Goal: Information Seeking & Learning: Obtain resource

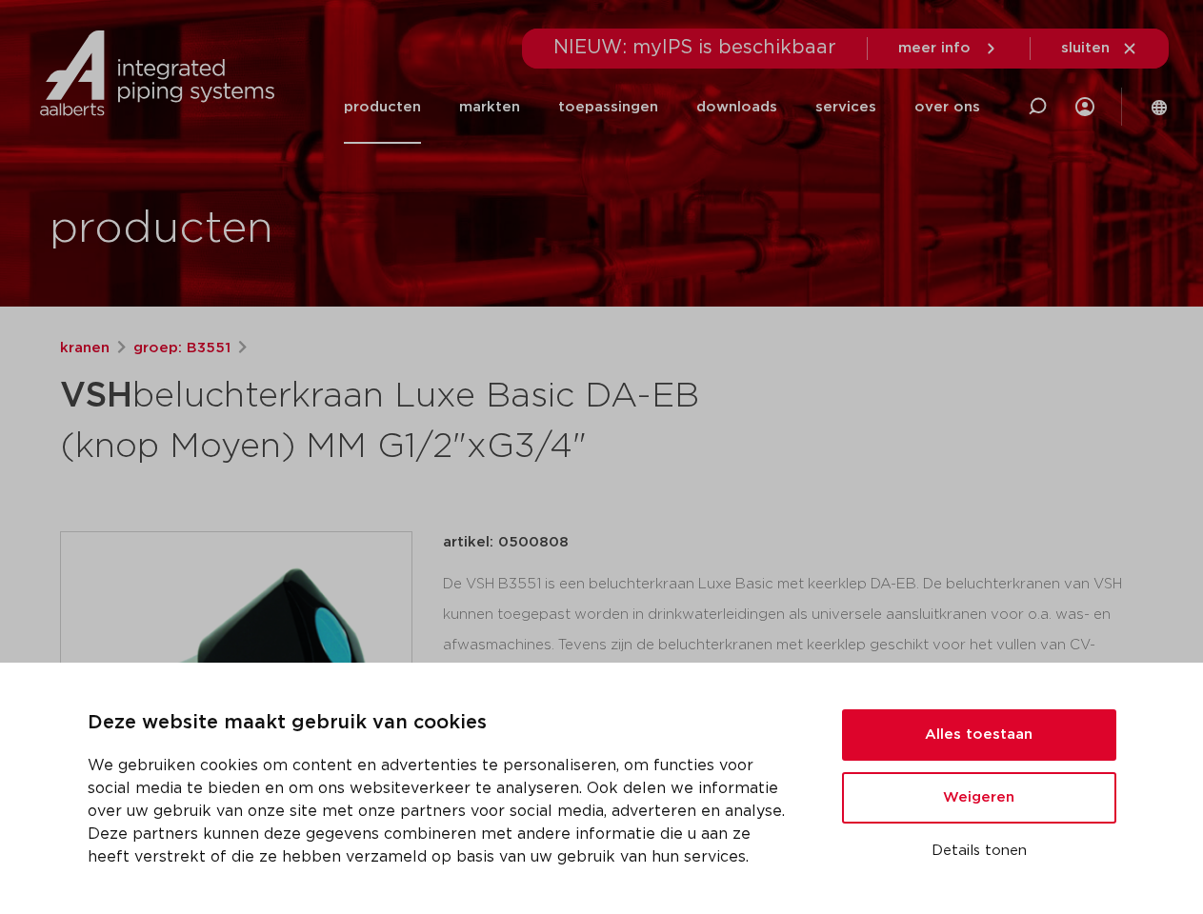
click at [601, 457] on h1 "VSH beluchterkraan Luxe Basic DA-EB (knop Moyen) MM G1/2"xG3/4"" at bounding box center [417, 419] width 715 height 103
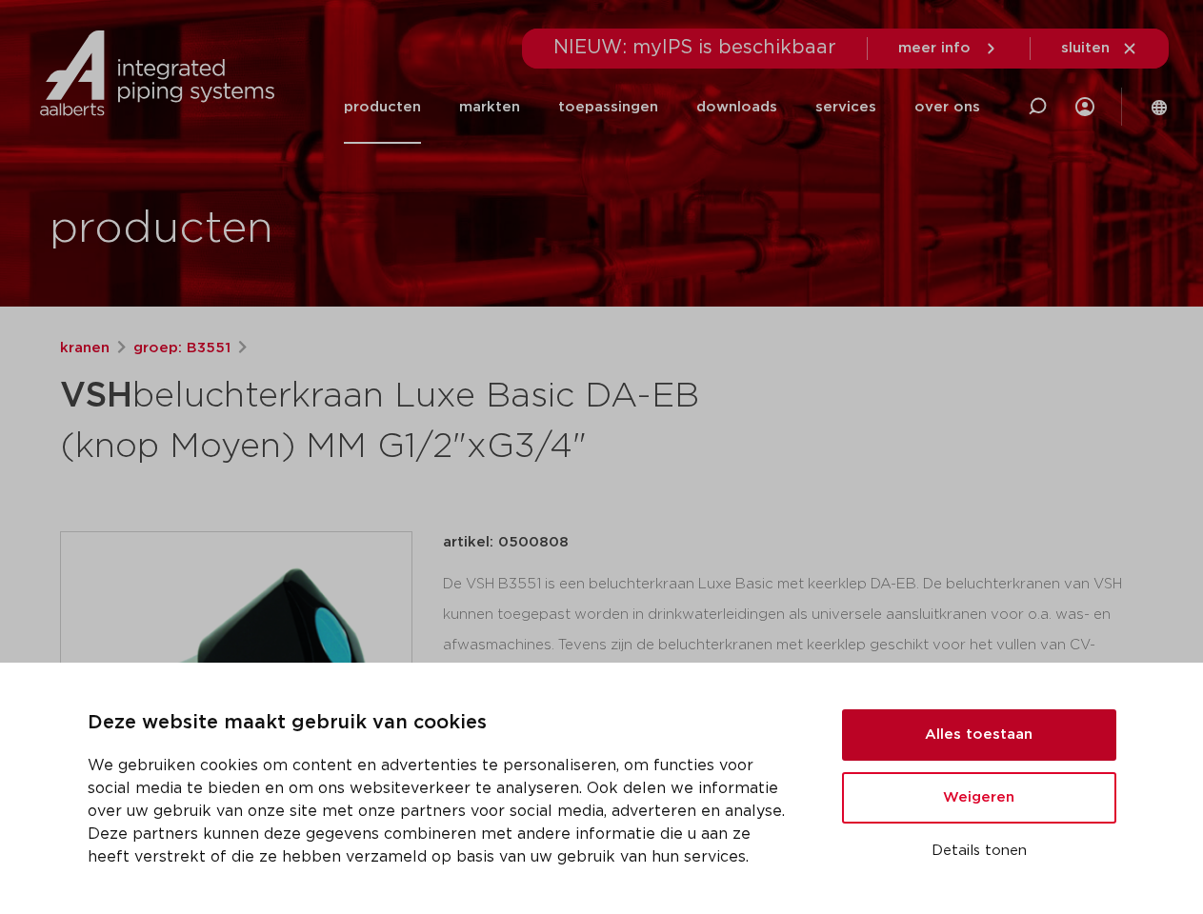
click at [979, 735] on button "Alles toestaan" at bounding box center [979, 734] width 274 height 51
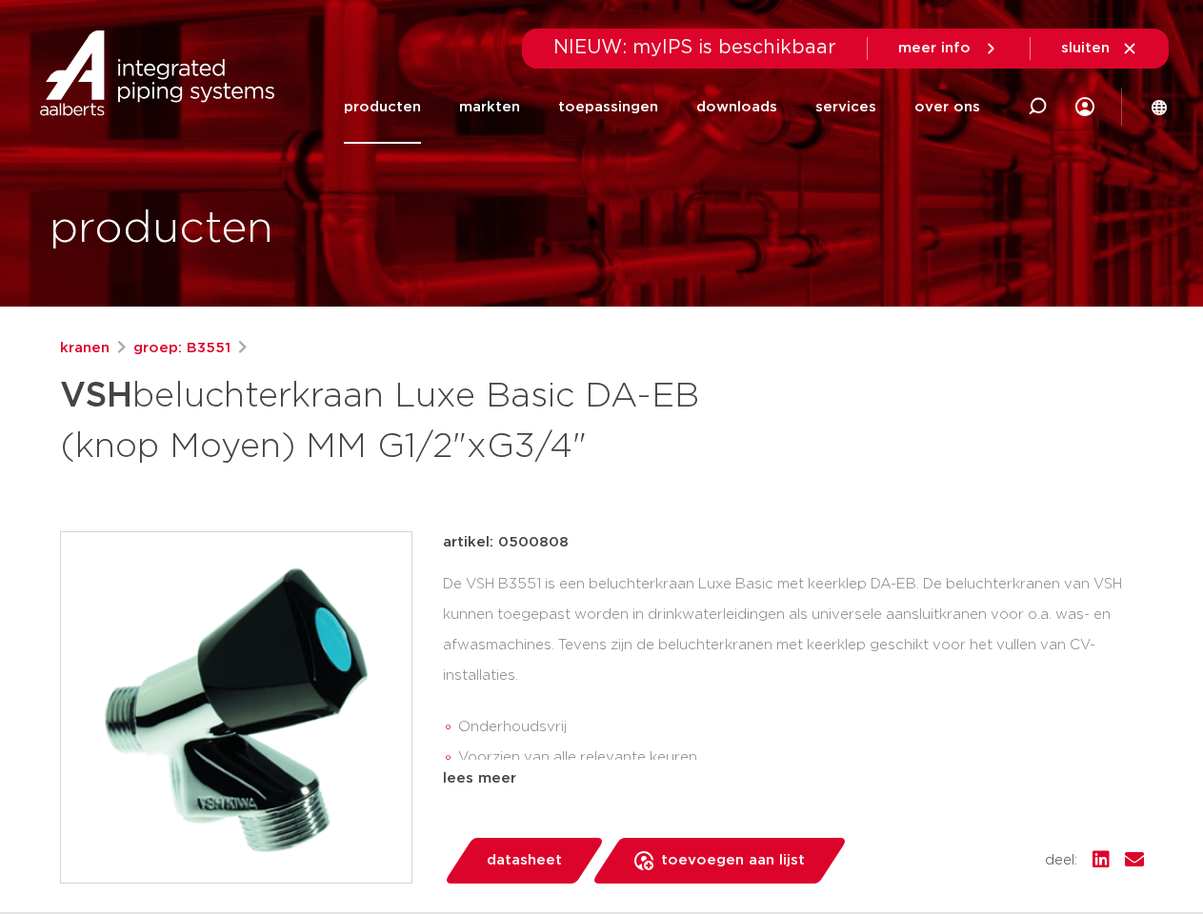
click at [979, 798] on div "artikel: 0500808 De VSH B3551 is een beluchterkraan Luxe Basic met keerklep DA-…" at bounding box center [793, 707] width 701 height 352
click at [979, 851] on div "datasheet toevoegen aan lijst opslaan in my IPS verwijder uit lijst deel:" at bounding box center [801, 861] width 686 height 46
click at [671, 107] on li "toepassingen" at bounding box center [608, 106] width 138 height 73
click at [1037, 107] on icon at bounding box center [1036, 106] width 23 height 23
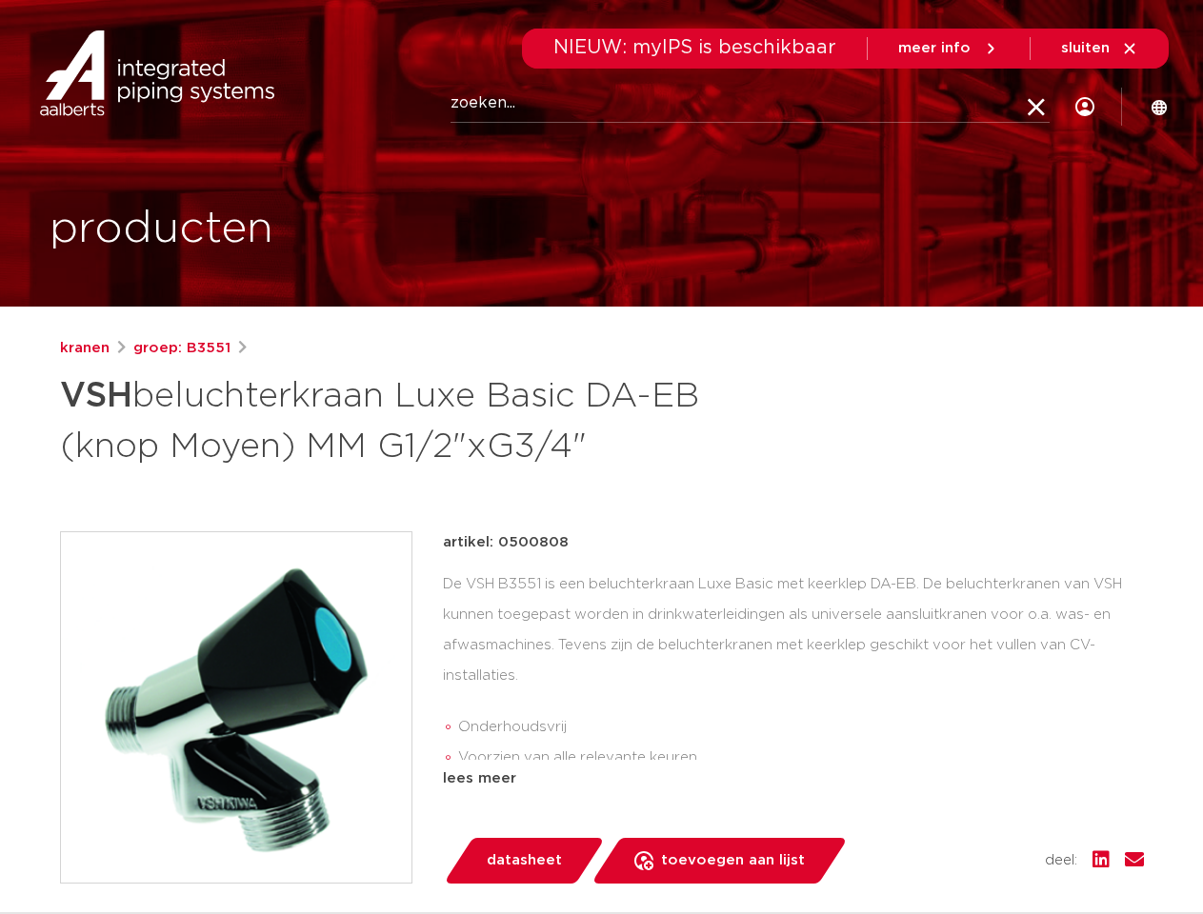
click at [1100, 49] on span "sluiten" at bounding box center [1085, 48] width 49 height 14
